Goal: Task Accomplishment & Management: Manage account settings

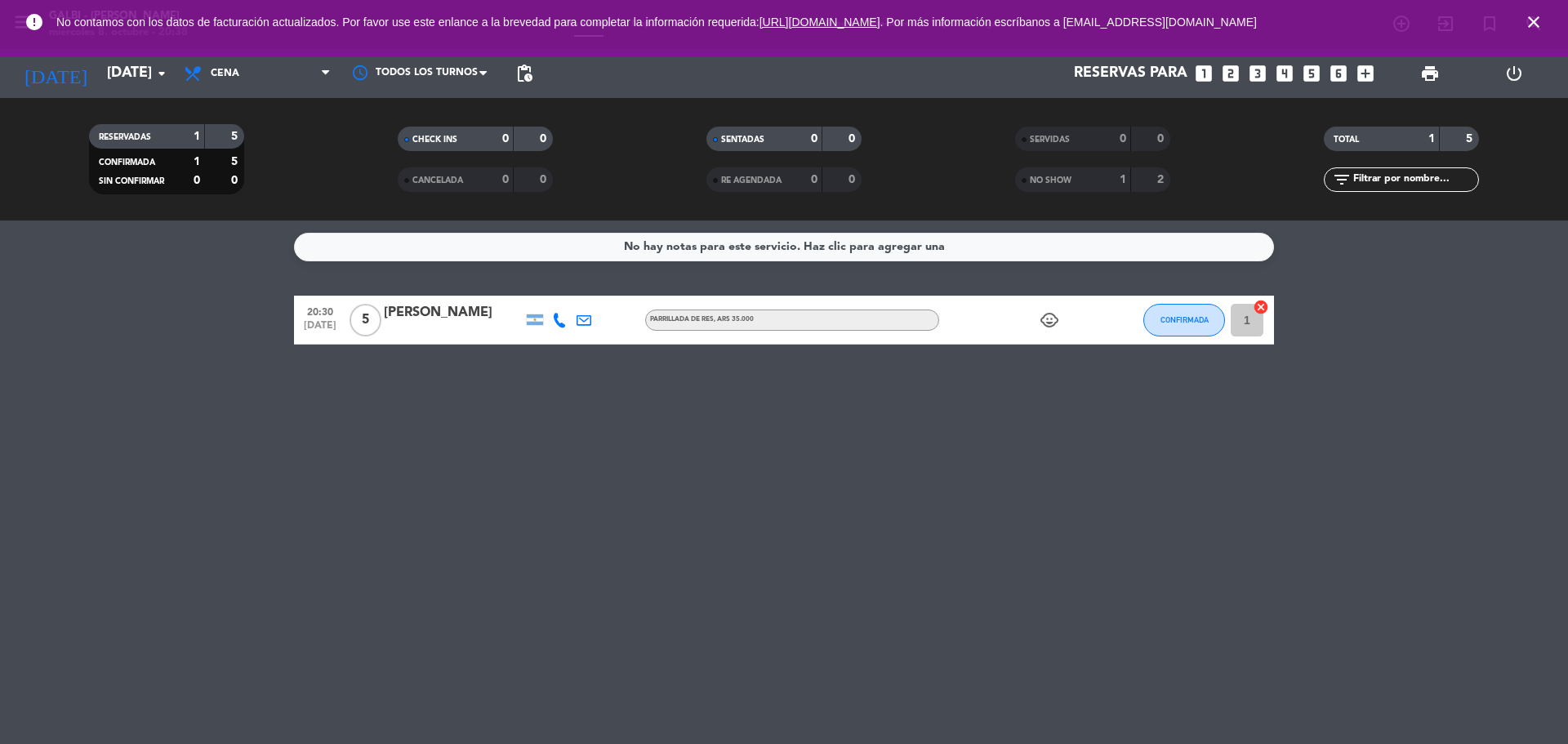
click at [1050, 323] on icon "child_care" at bounding box center [1049, 320] width 20 height 20
click at [420, 328] on div at bounding box center [453, 330] width 139 height 13
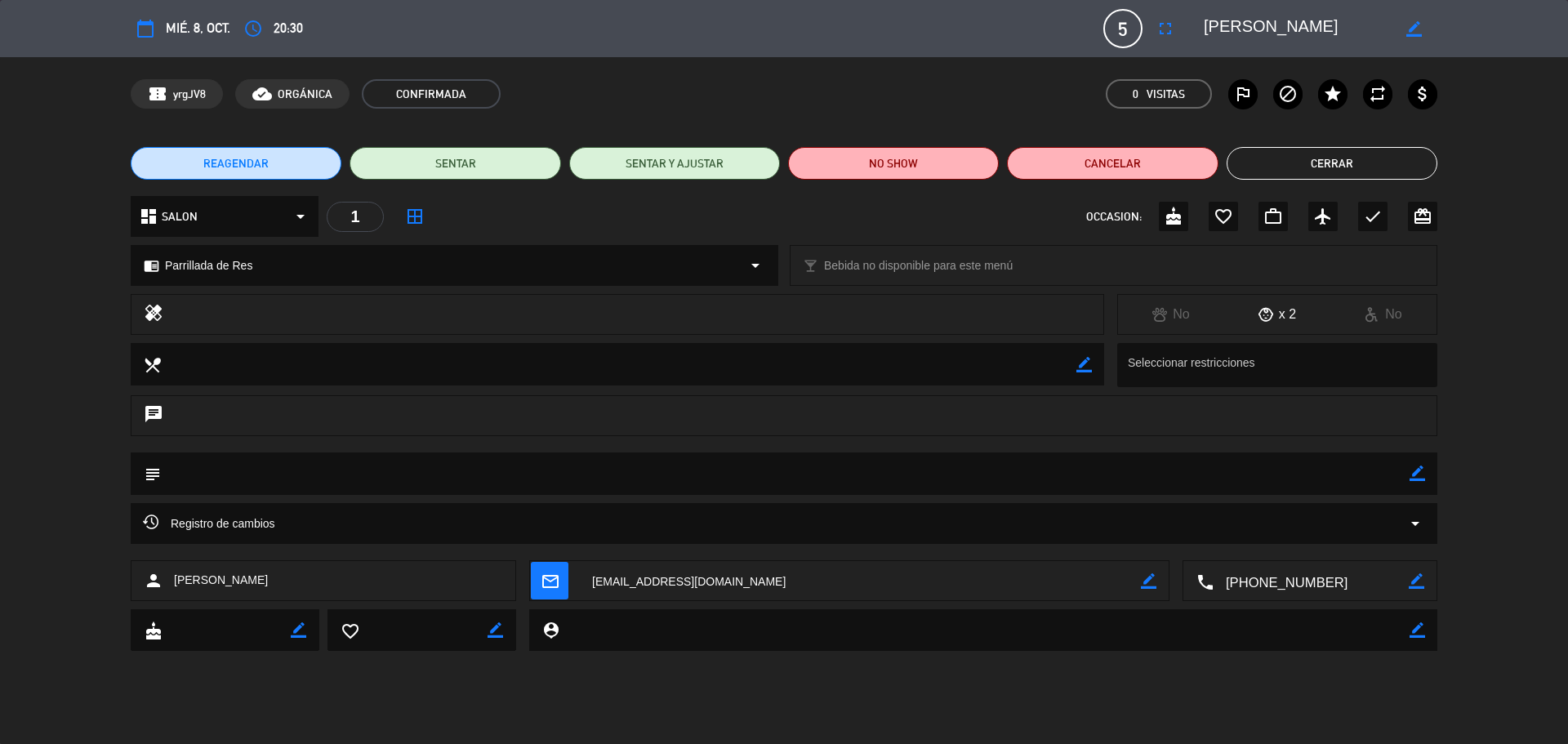
click at [1344, 158] on button "Cerrar" at bounding box center [1332, 163] width 211 height 32
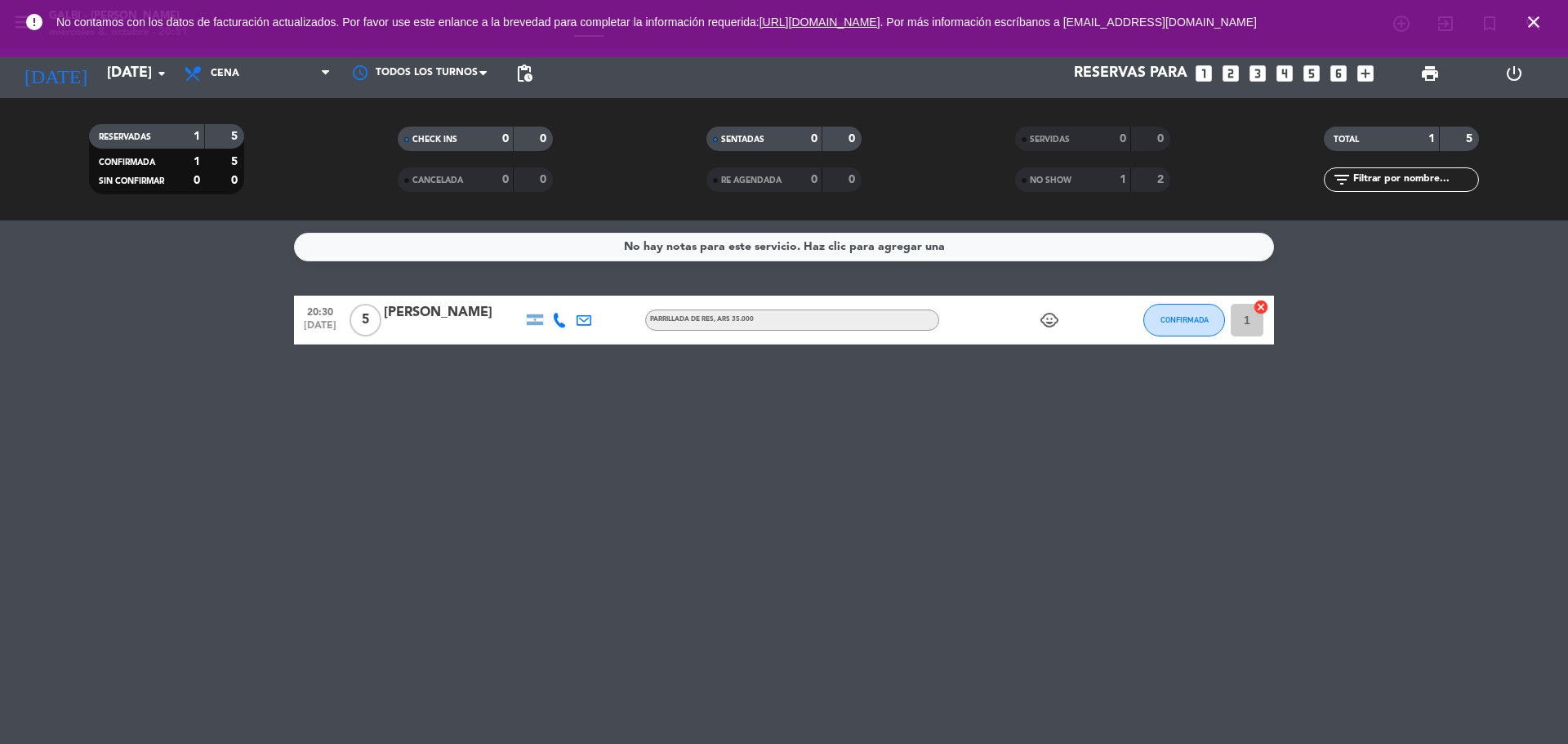
click at [558, 325] on icon at bounding box center [559, 320] width 15 height 15
click at [596, 292] on span at bounding box center [600, 293] width 13 height 13
click at [332, 479] on div "No hay notas para este servicio. Haz clic para agregar una 20:30 [DATE] 5 [PERS…" at bounding box center [784, 481] width 1568 height 523
click at [1192, 327] on button "CONFIRMADA" at bounding box center [1185, 320] width 82 height 32
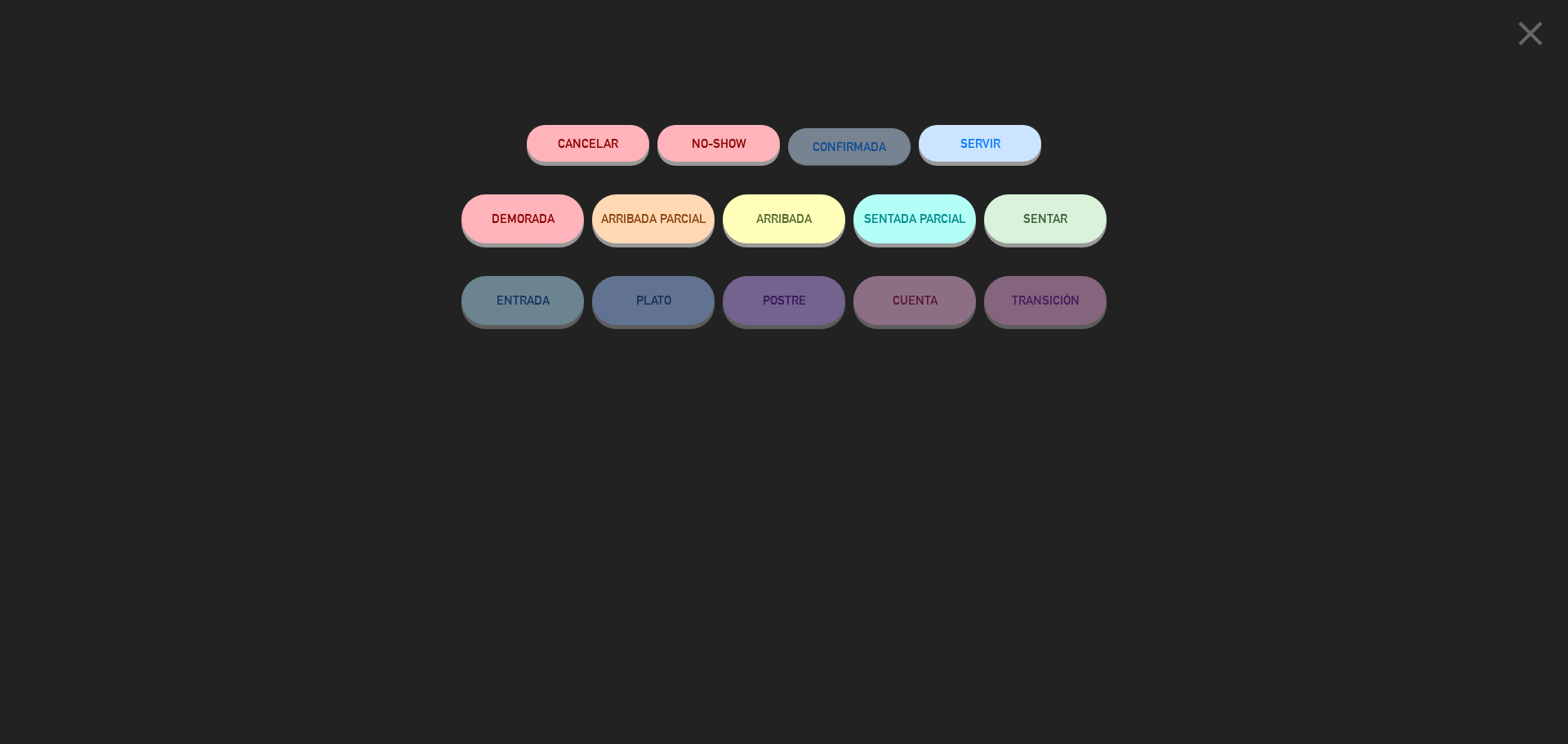
click at [708, 141] on button "NO-SHOW" at bounding box center [719, 142] width 123 height 37
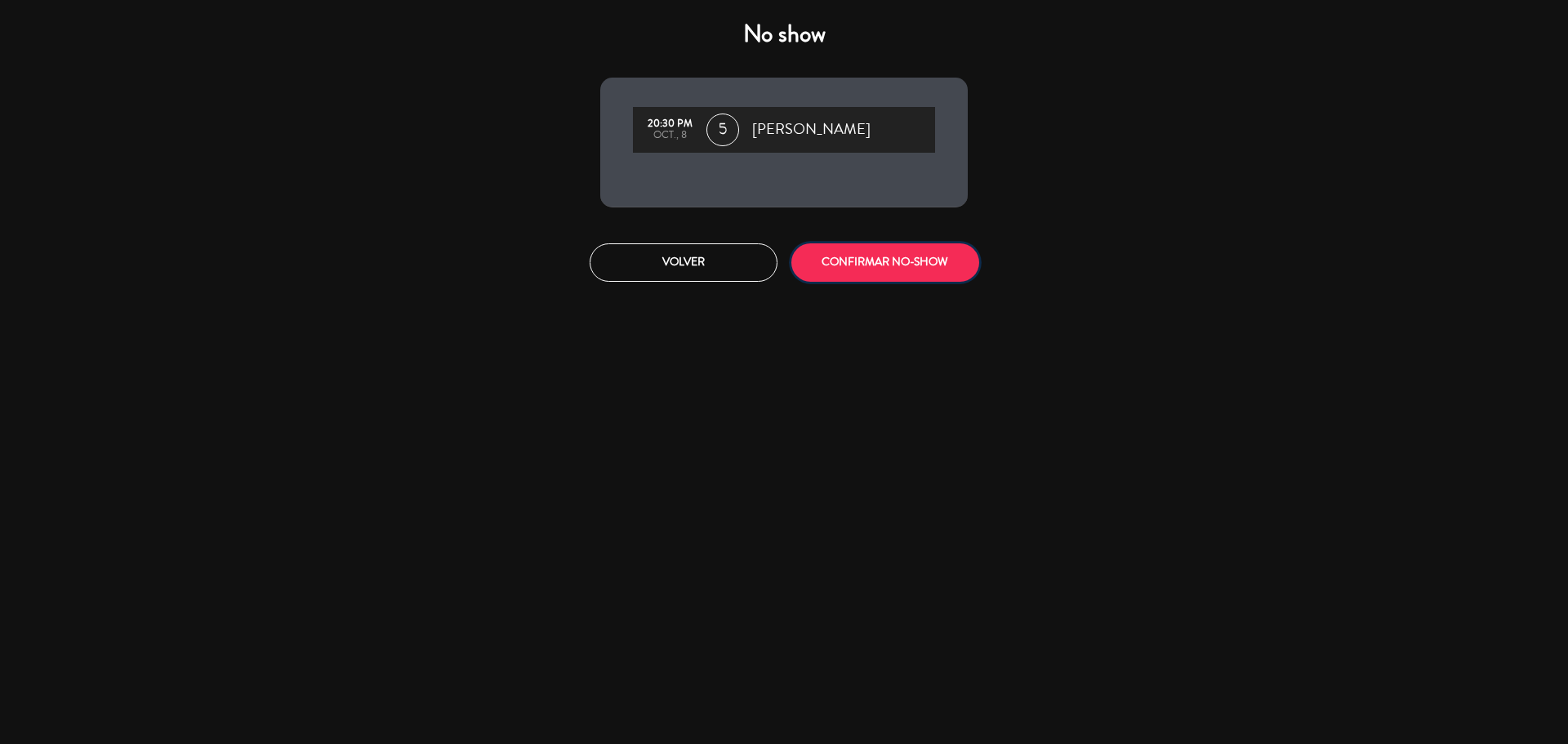
click at [867, 278] on button "CONFIRMAR NO-SHOW" at bounding box center [885, 262] width 188 height 38
